Goal: Transaction & Acquisition: Purchase product/service

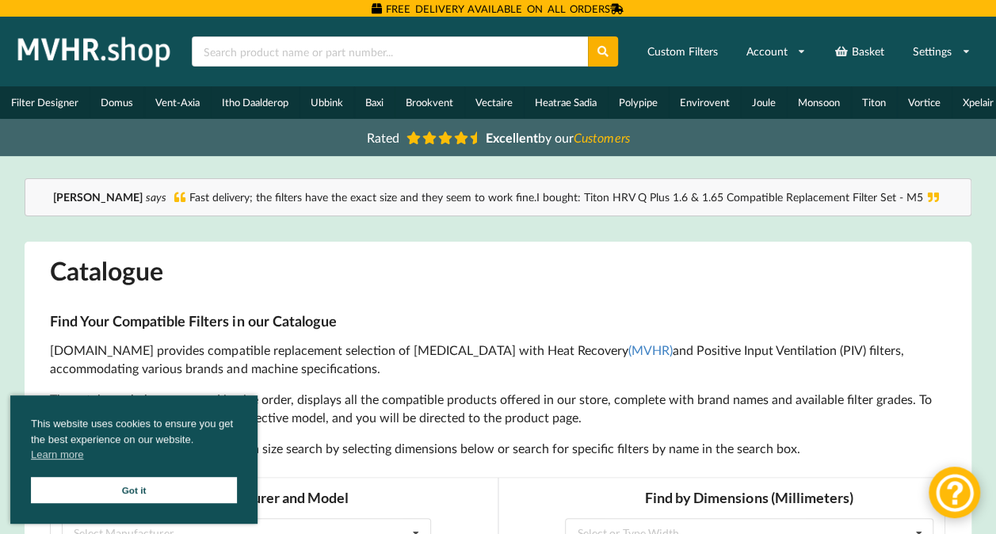
click at [114, 485] on link "Got it" at bounding box center [134, 490] width 206 height 26
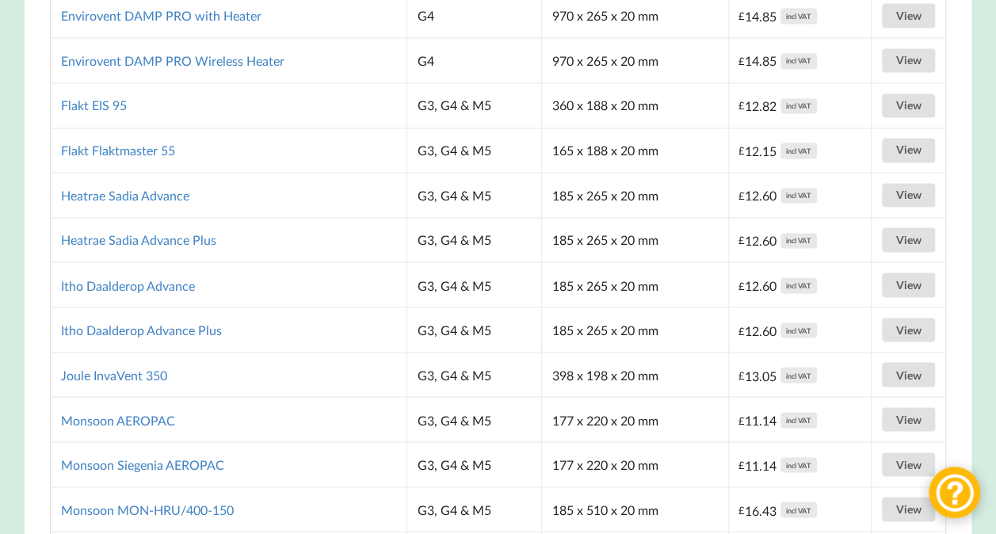
scroll to position [4223, 0]
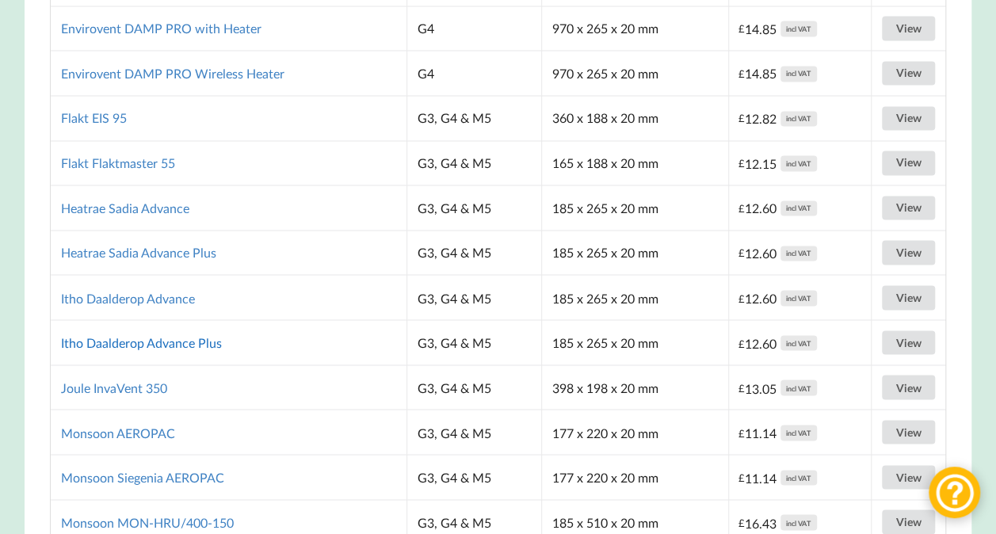
click at [153, 334] on link "Itho Daalderop Advance Plus" at bounding box center [141, 341] width 161 height 15
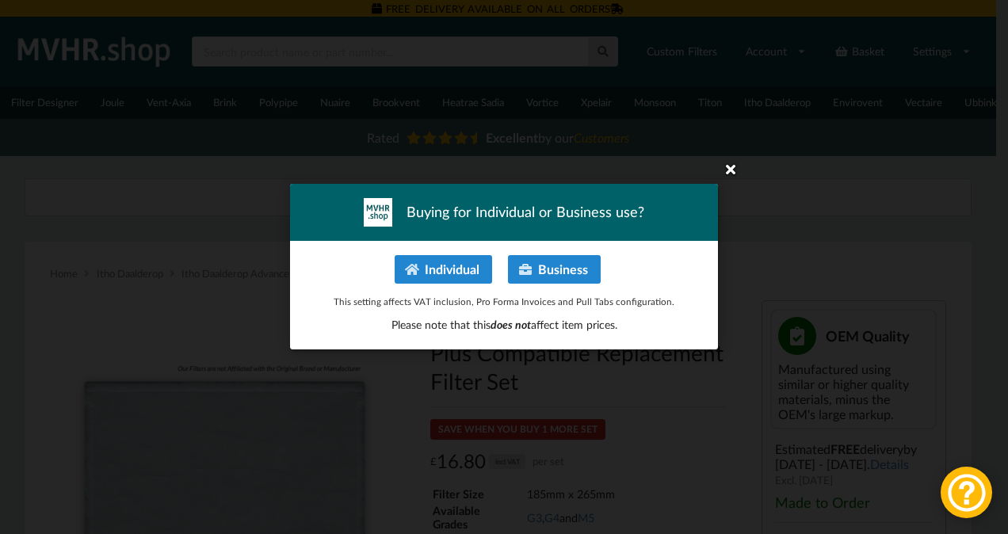
click at [727, 165] on icon at bounding box center [730, 168] width 25 height 25
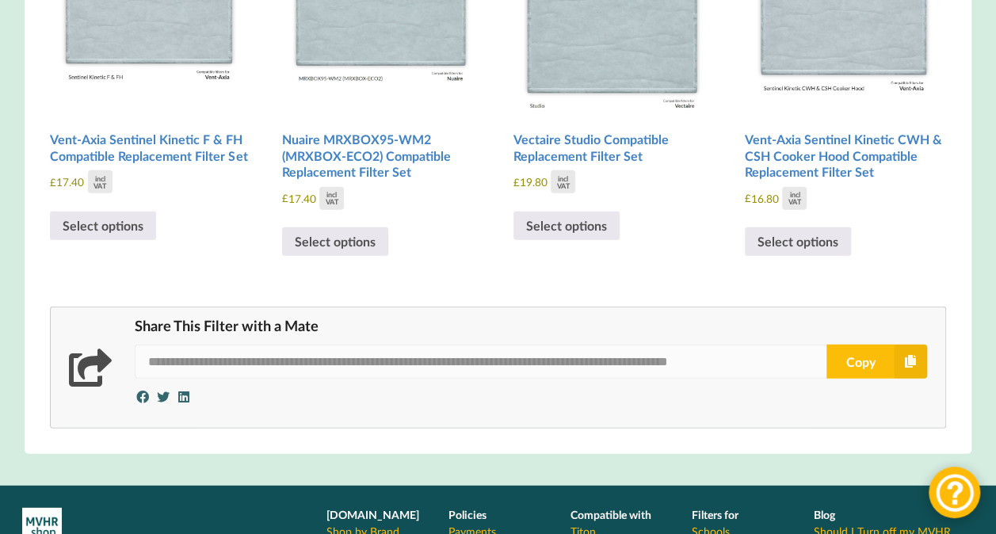
scroll to position [2005, 0]
